Goal: Find specific page/section: Find specific page/section

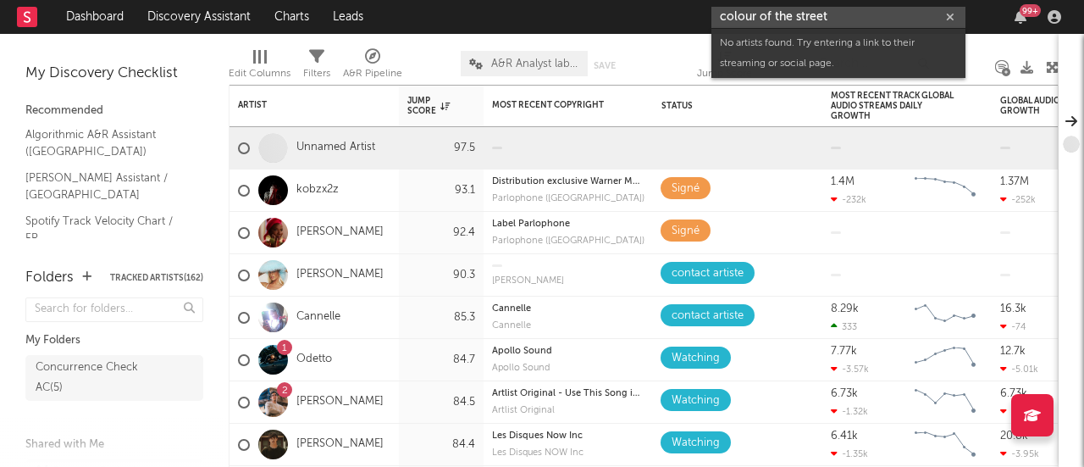
drag, startPoint x: 771, startPoint y: 18, endPoint x: 758, endPoint y: 19, distance: 12.7
click at [758, 19] on input "colour of the street" at bounding box center [839, 17] width 254 height 21
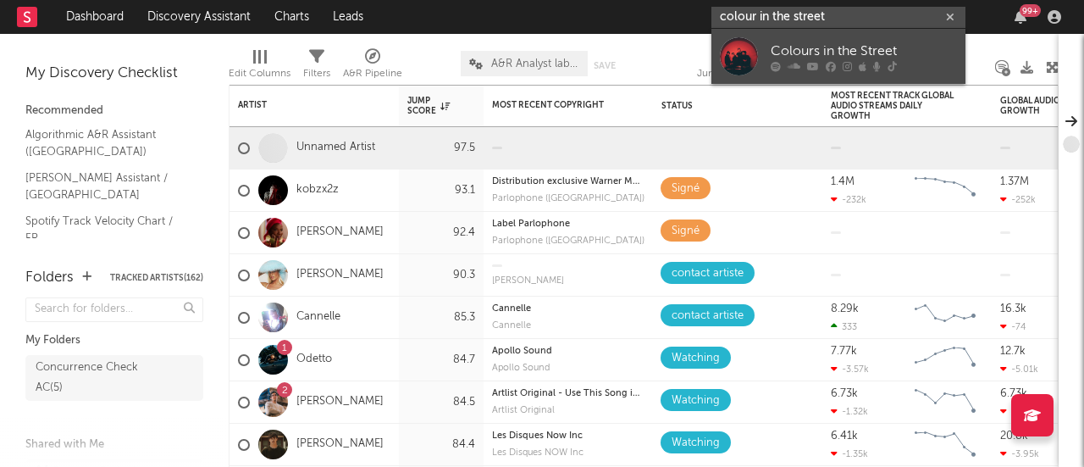
type input "colour in the street"
click at [797, 62] on icon at bounding box center [794, 66] width 13 height 10
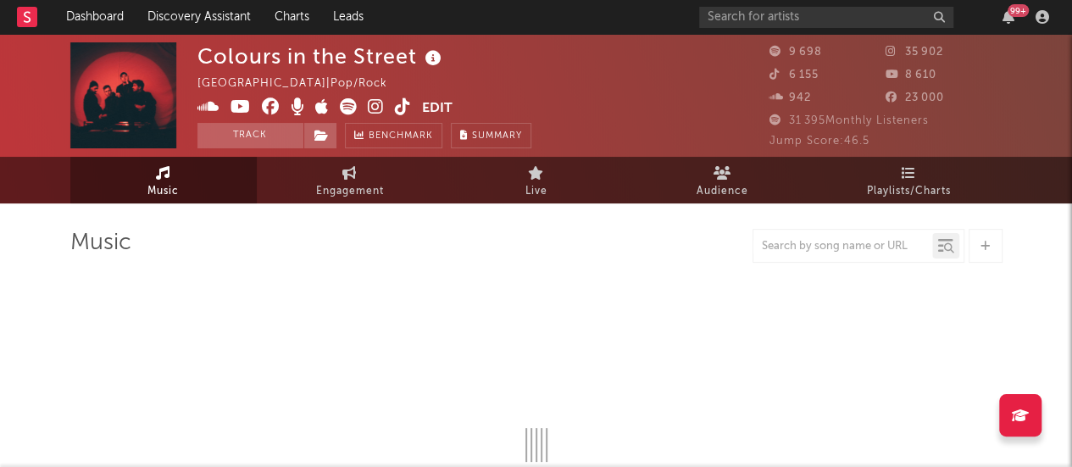
select select "6m"
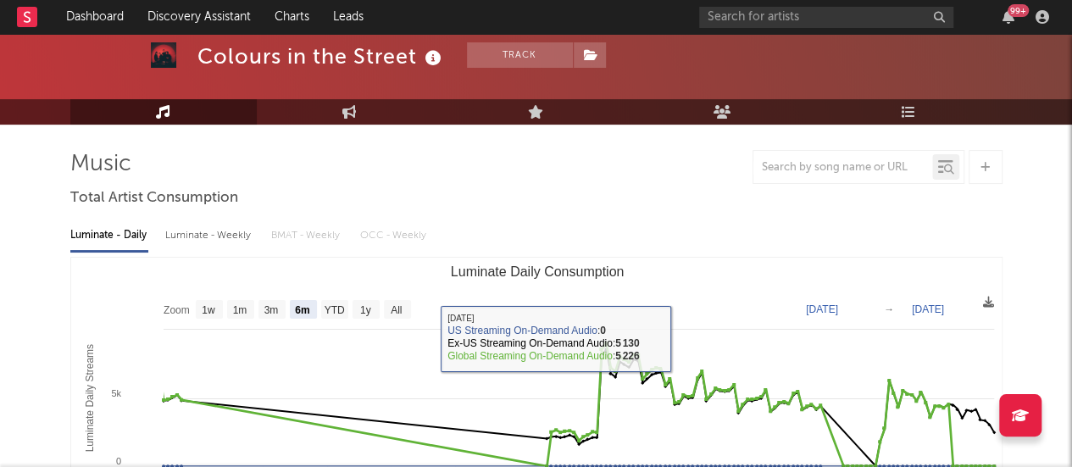
scroll to position [78, 0]
